Goal: Information Seeking & Learning: Learn about a topic

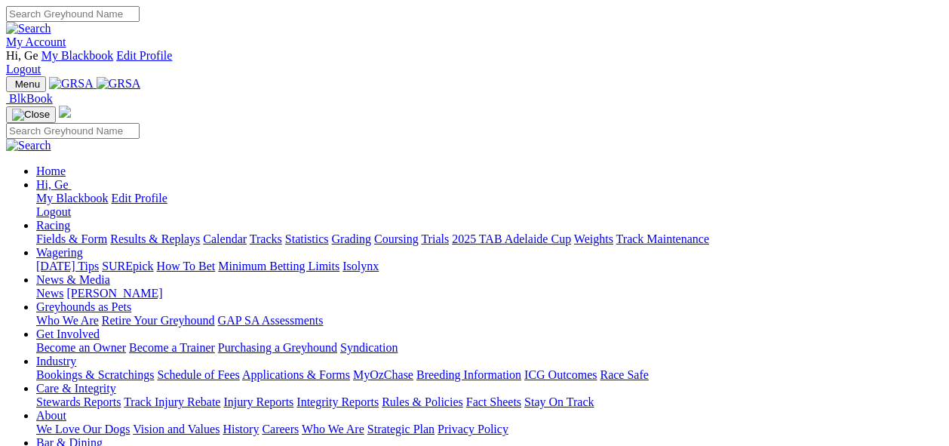
click at [329, 232] on link "Statistics" at bounding box center [307, 238] width 44 height 13
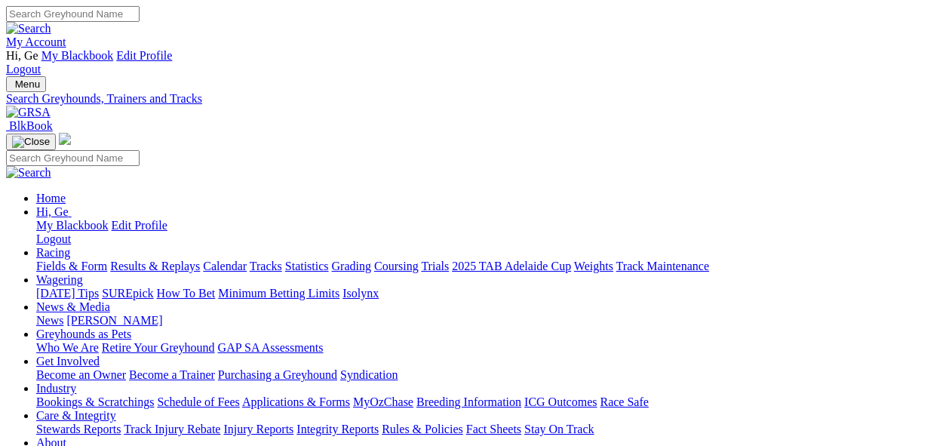
select select "mandurah"
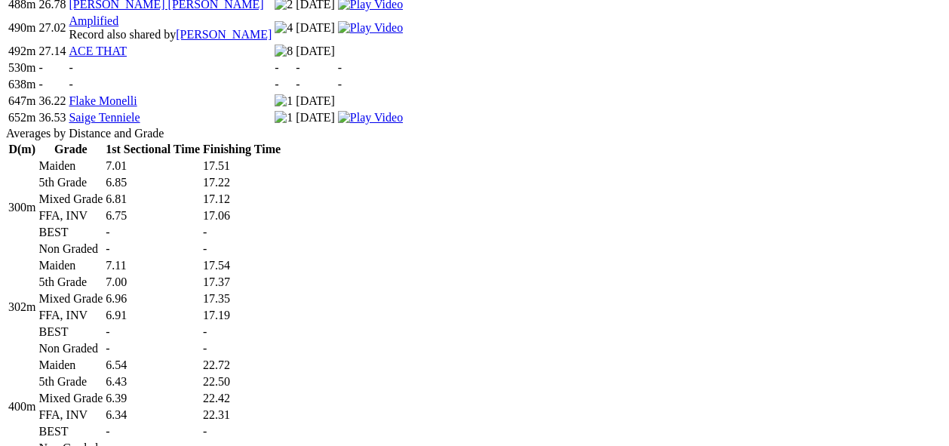
scroll to position [1089, 0]
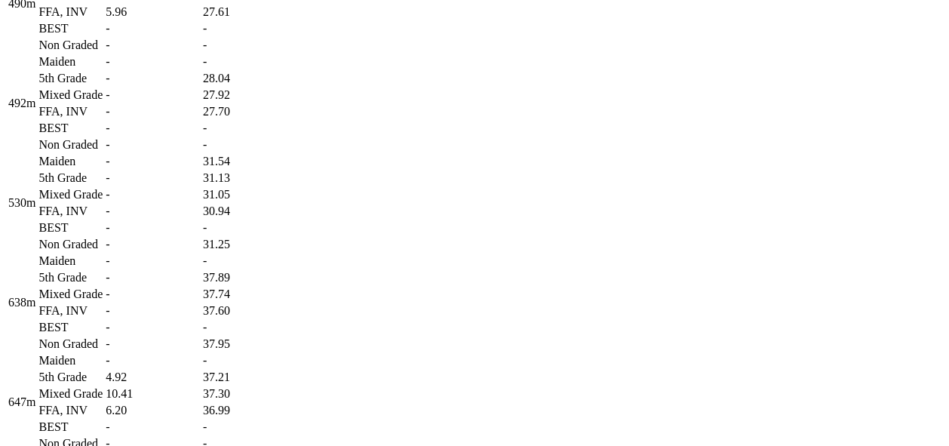
scroll to position [2010, 0]
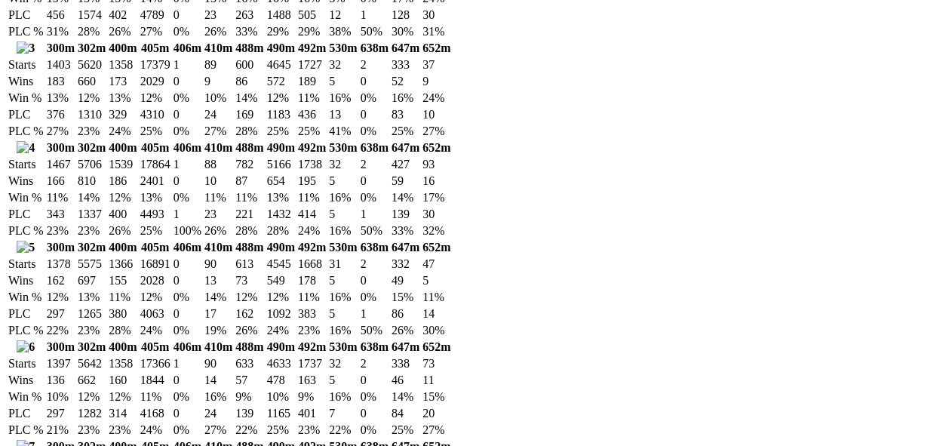
scroll to position [2682, 0]
